Goal: Find contact information: Find contact information

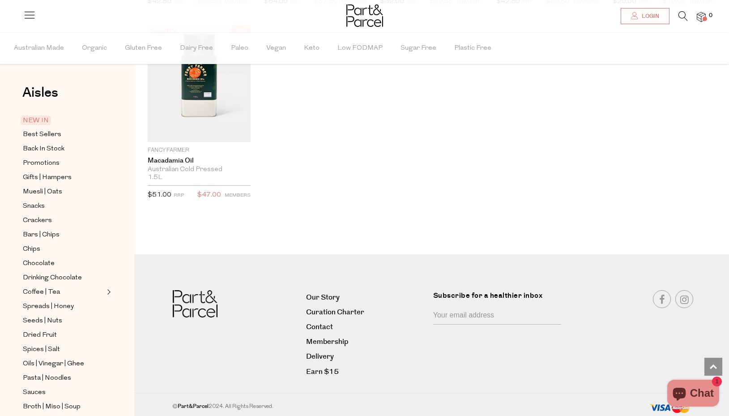
scroll to position [1643, 0]
click at [332, 311] on link "Curation Charter" at bounding box center [366, 312] width 120 height 12
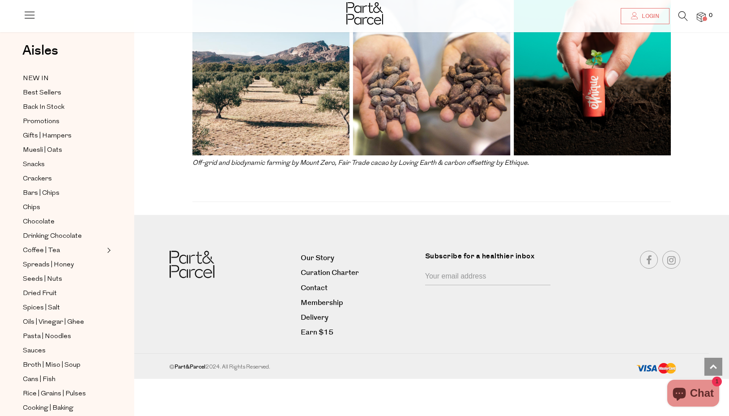
scroll to position [2038, 0]
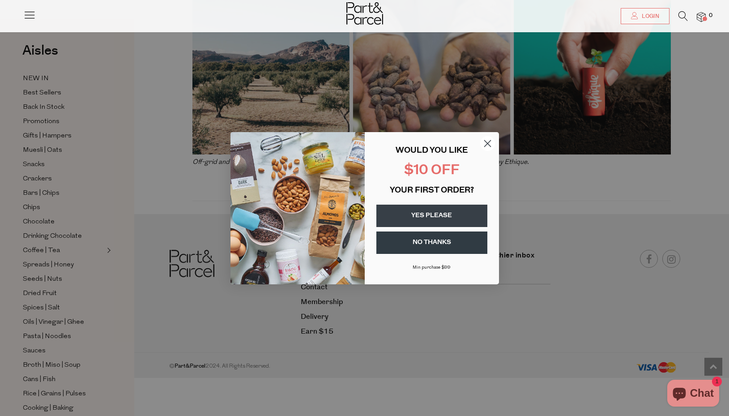
click at [489, 142] on circle "Close dialog" at bounding box center [487, 143] width 15 height 15
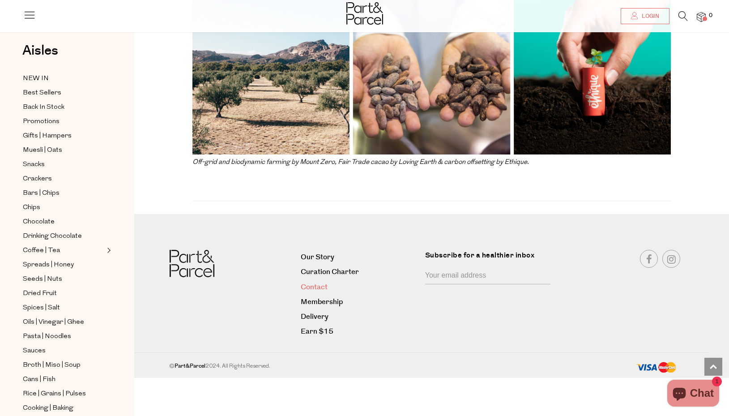
click at [321, 287] on link "Contact" at bounding box center [360, 287] width 118 height 12
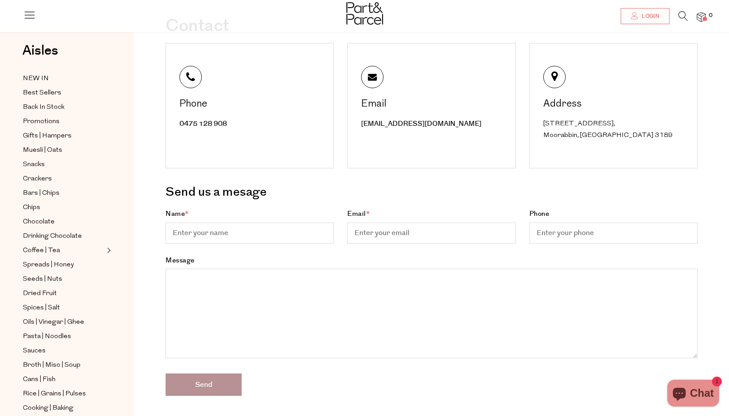
scroll to position [60, 0]
click at [403, 123] on link "hello@partandparcel.com.au" at bounding box center [421, 122] width 120 height 9
